Goal: Information Seeking & Learning: Check status

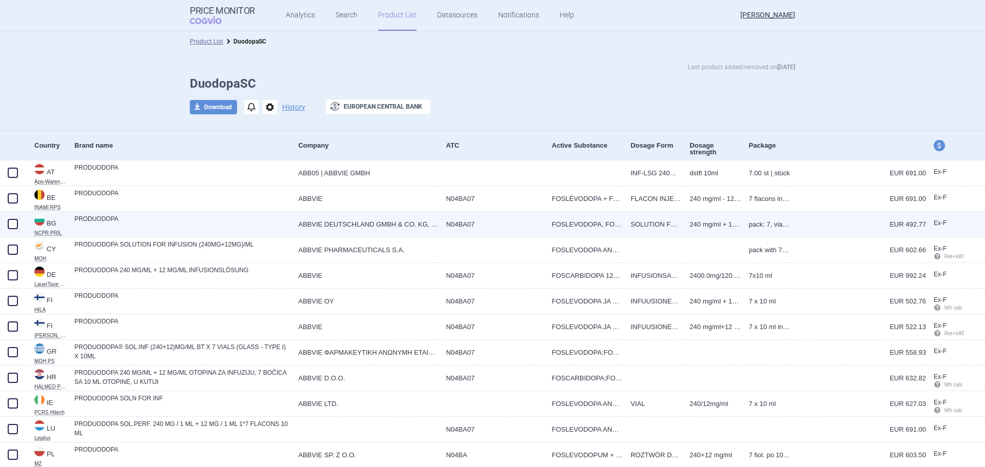
click at [388, 223] on link "ABBVIE DEUTSCHLAND GMBH & CO. KG, [GEOGRAPHIC_DATA]" at bounding box center [364, 224] width 148 height 25
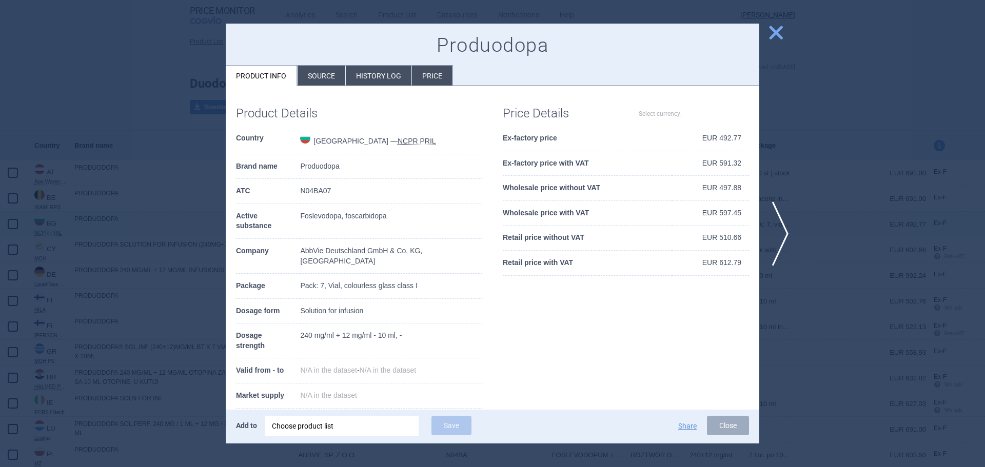
select select "EUR"
click at [377, 78] on li "History log" at bounding box center [379, 76] width 66 height 20
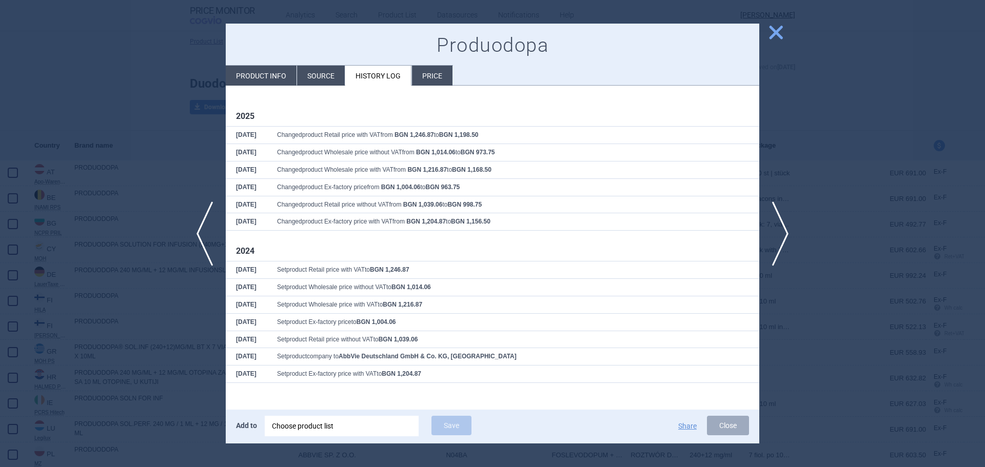
click at [779, 33] on span "close" at bounding box center [776, 33] width 18 height 18
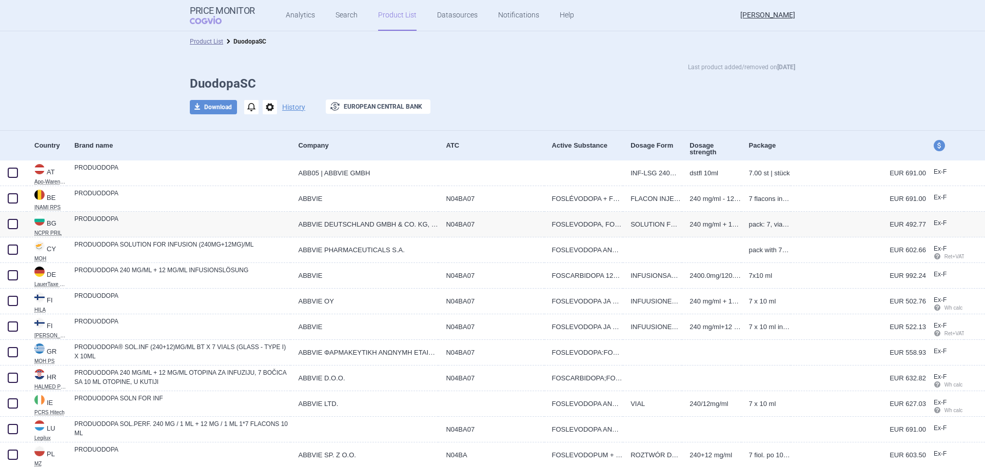
scroll to position [111, 0]
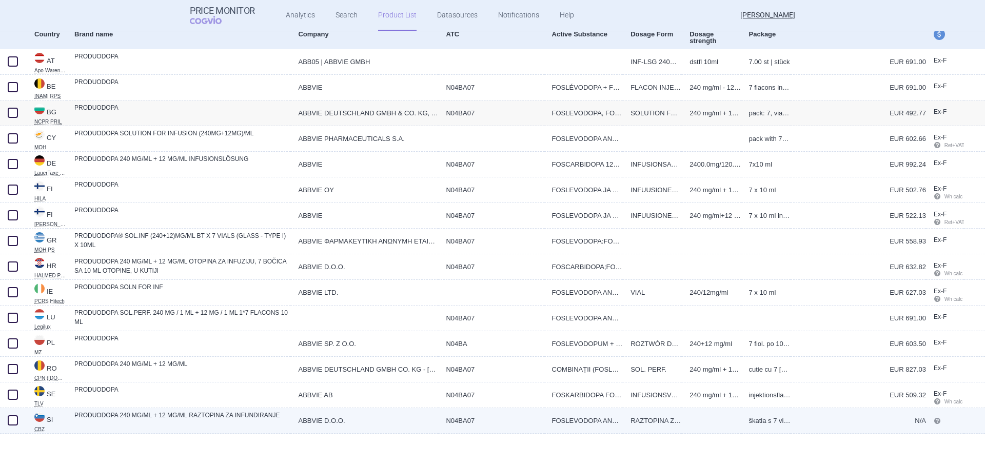
click at [115, 418] on link "PRODUODOPA 240 MG/ML + 12 MG/ML RAZTOPINA ZA INFUNDIRANJE" at bounding box center [182, 420] width 216 height 18
select select "EUR"
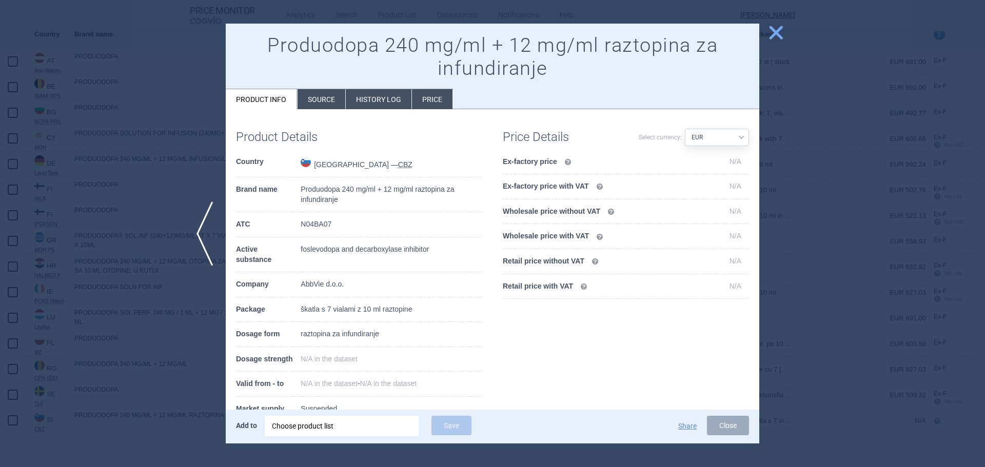
click at [376, 101] on li "History log" at bounding box center [379, 99] width 66 height 20
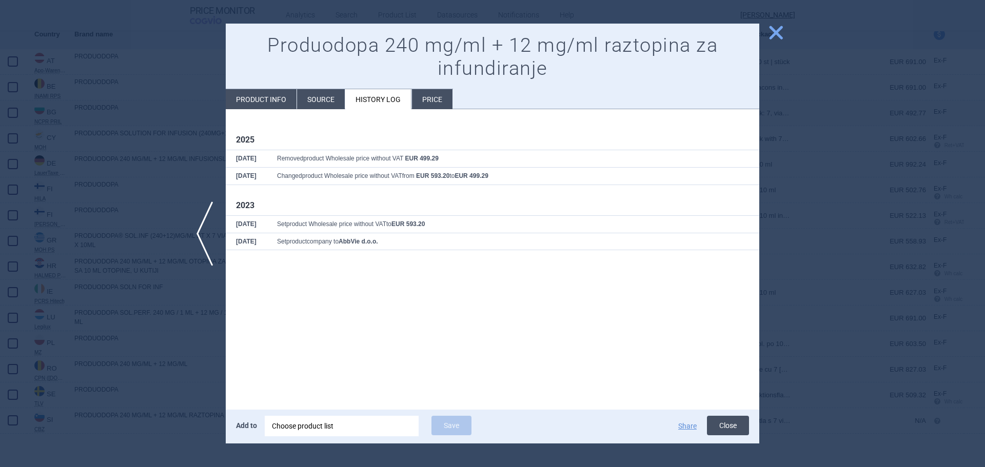
click at [731, 426] on button "Close" at bounding box center [728, 425] width 42 height 19
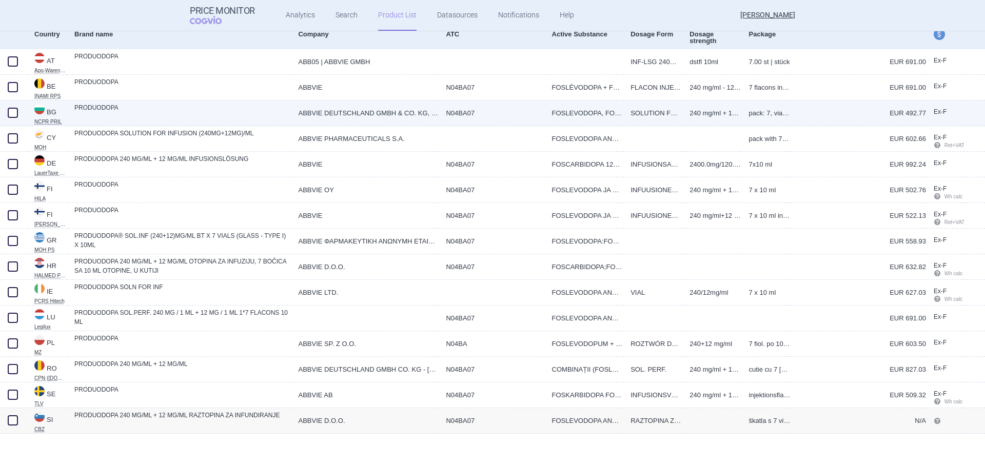
click at [623, 115] on link "SOLUTION FOR INFUSION" at bounding box center [652, 113] width 59 height 25
select select "EUR"
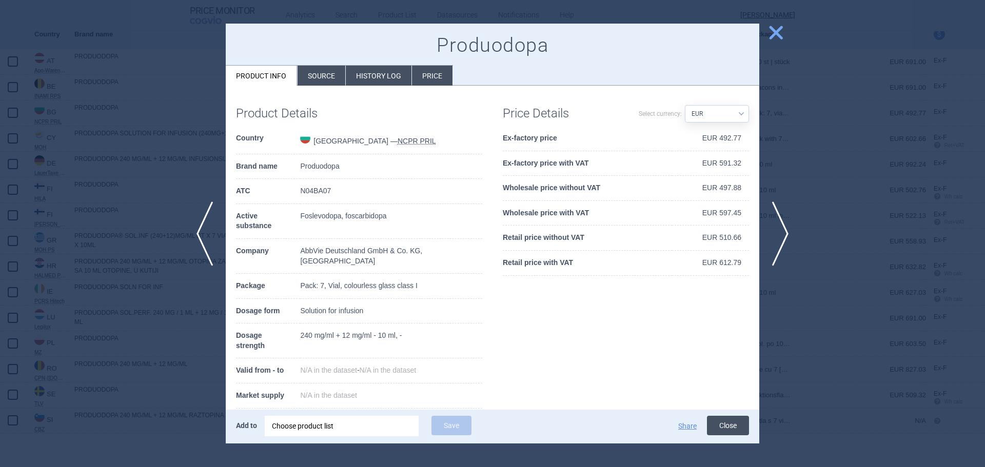
click at [724, 426] on button "Close" at bounding box center [728, 425] width 42 height 19
